Goal: Check status: Check status

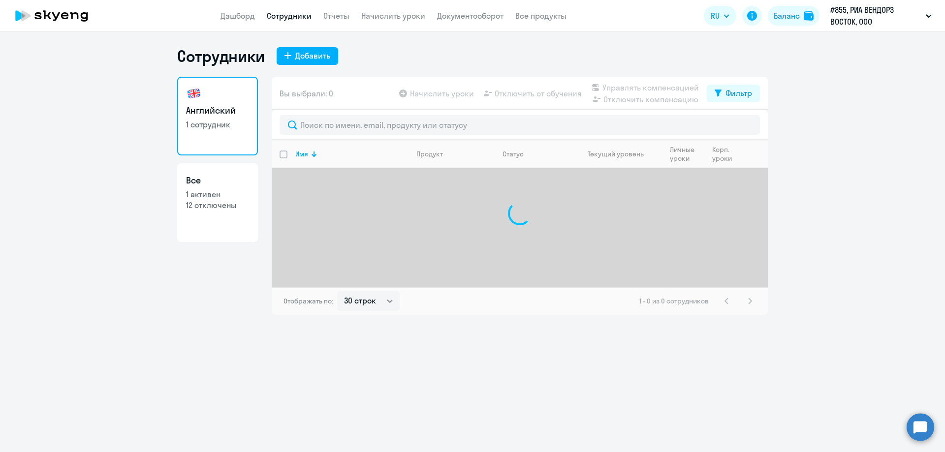
select select "30"
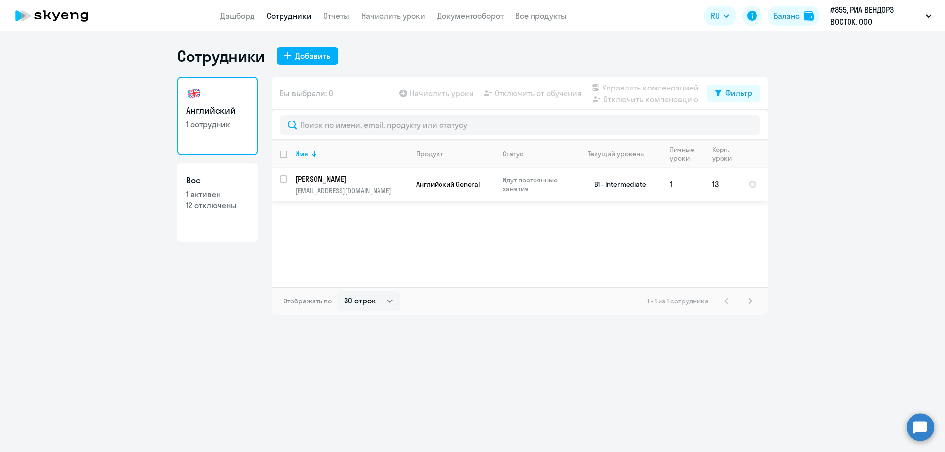
click at [494, 182] on app-product-badge "Английский General" at bounding box center [455, 184] width 78 height 9
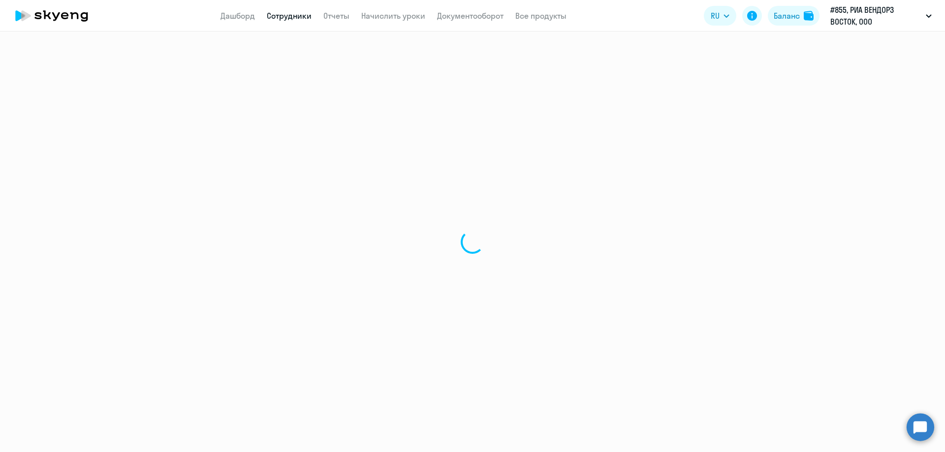
select select "english"
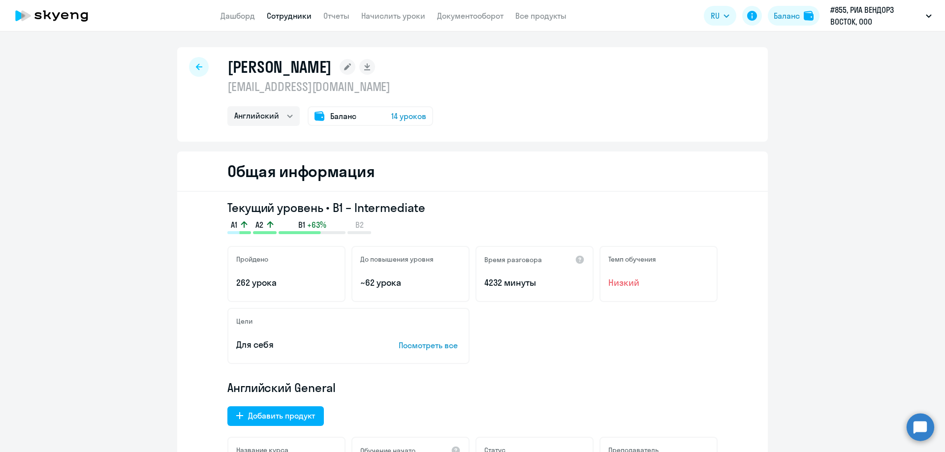
click at [190, 66] on div at bounding box center [199, 67] width 20 height 20
select select "30"
